Goal: Task Accomplishment & Management: Use online tool/utility

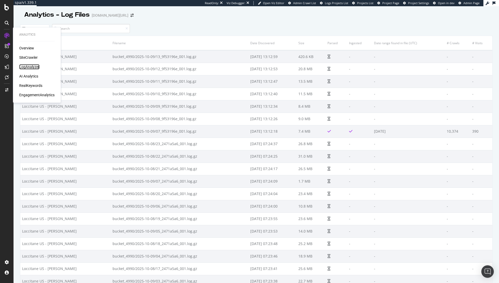
click at [36, 67] on div "LogAnalyzer" at bounding box center [29, 66] width 20 height 5
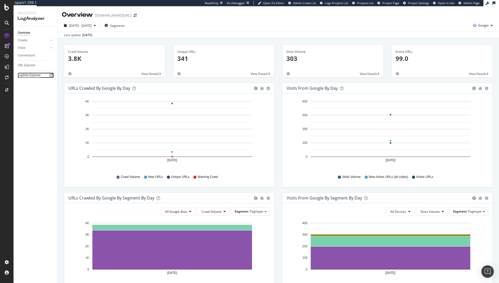
click at [28, 75] on div "Logfiles Explorer" at bounding box center [29, 75] width 23 height 5
click at [35, 75] on div "Logfiles Explorer" at bounding box center [29, 75] width 23 height 5
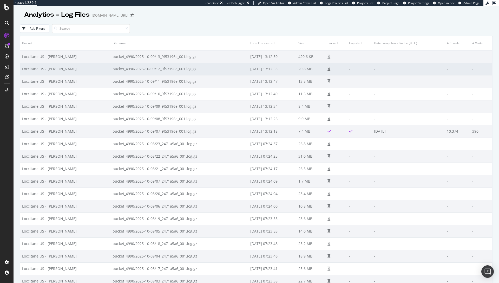
click at [326, 64] on td at bounding box center [336, 69] width 21 height 12
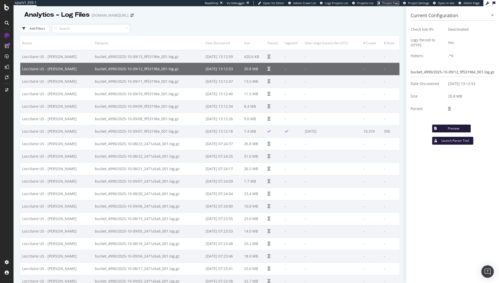
click at [387, 4] on span "Project Page" at bounding box center [390, 3] width 17 height 4
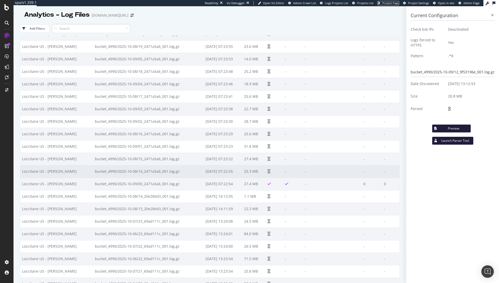
scroll to position [171, 0]
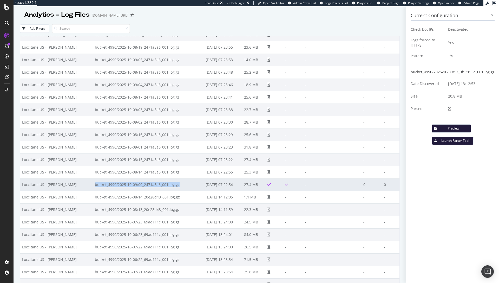
drag, startPoint x: 158, startPoint y: 186, endPoint x: 73, endPoint y: 186, distance: 85.5
click at [93, 186] on td "bucket_4990/2025-10-09/00_2471a5a6_001.log.gz" at bounding box center [148, 184] width 111 height 12
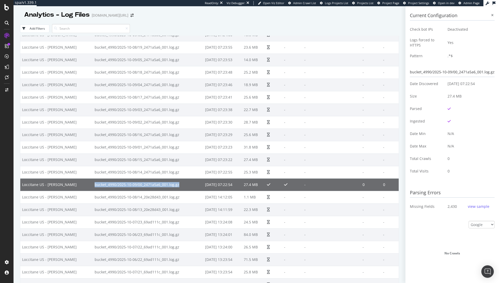
copy td "bucket_4990/2025-10-09/00_2471a5a6_001.log.gz"
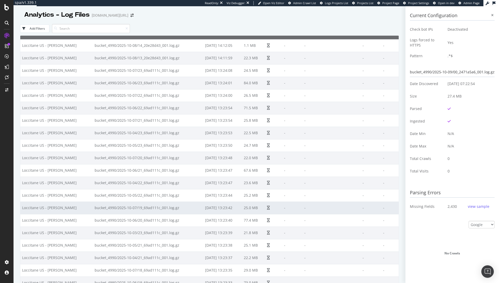
scroll to position [267, 0]
